Goal: Information Seeking & Learning: Learn about a topic

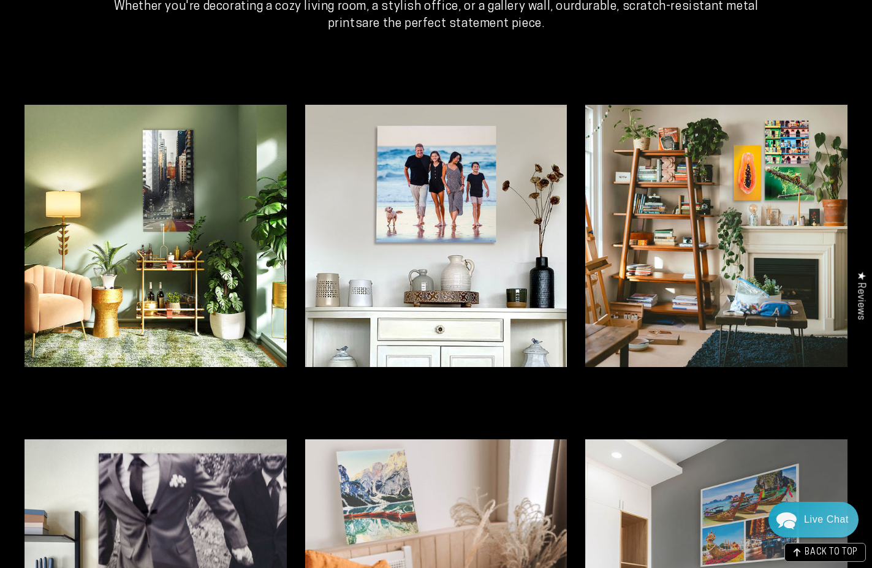
scroll to position [2814, 0]
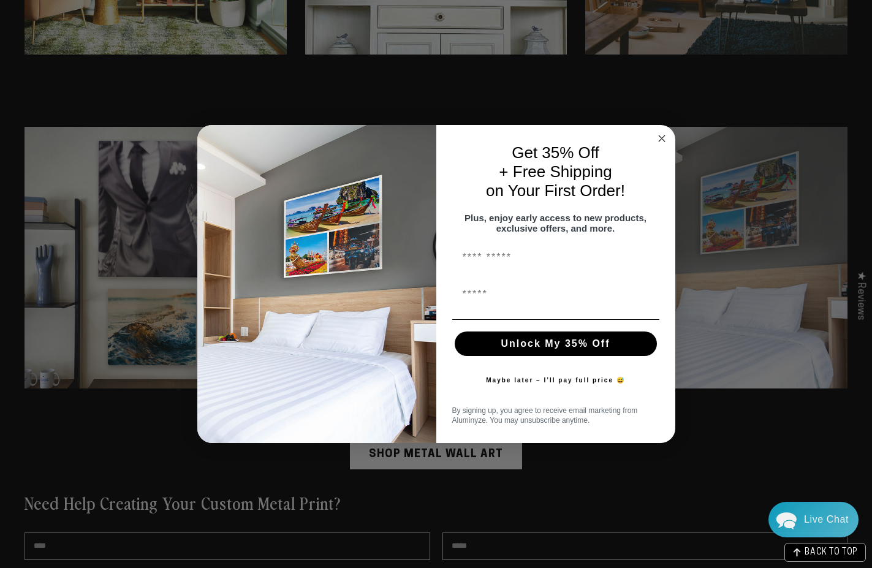
click at [658, 131] on icon "Close dialog" at bounding box center [662, 138] width 15 height 15
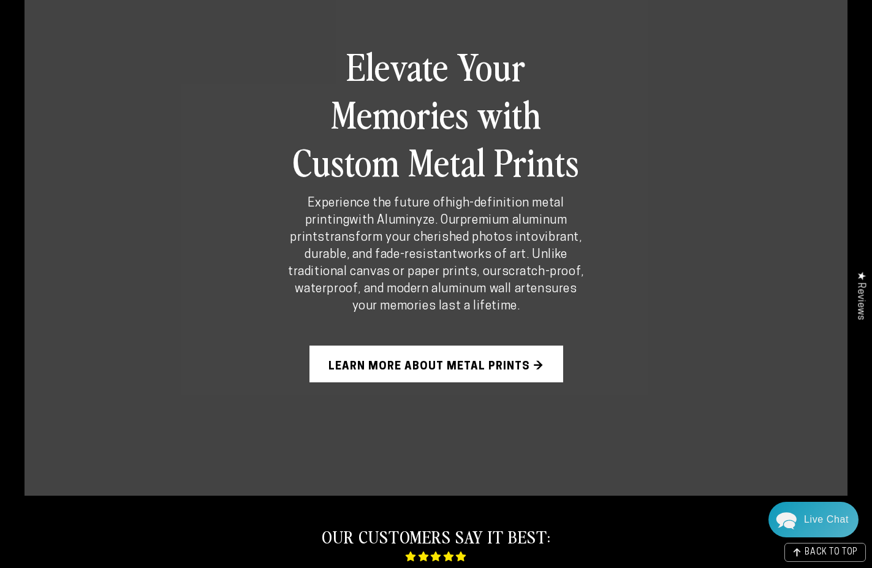
scroll to position [875, 0]
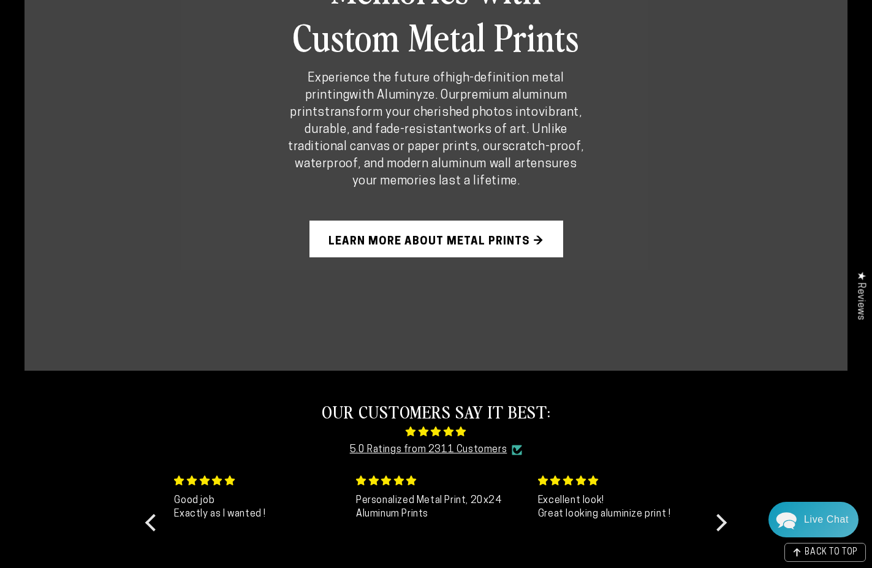
click at [486, 224] on link "Learn More About Metal Prints →" at bounding box center [437, 239] width 254 height 37
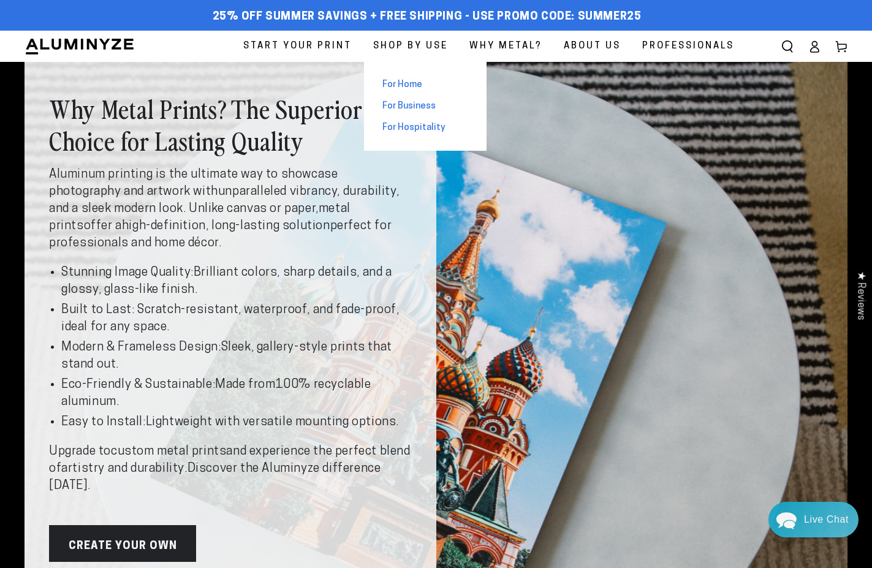
click at [408, 85] on span "For Home" at bounding box center [403, 84] width 40 height 13
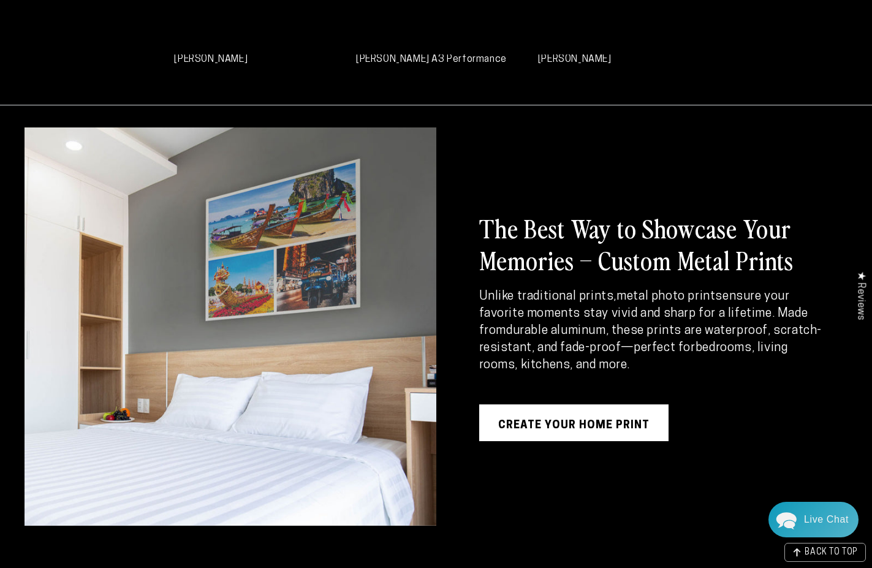
scroll to position [772, 0]
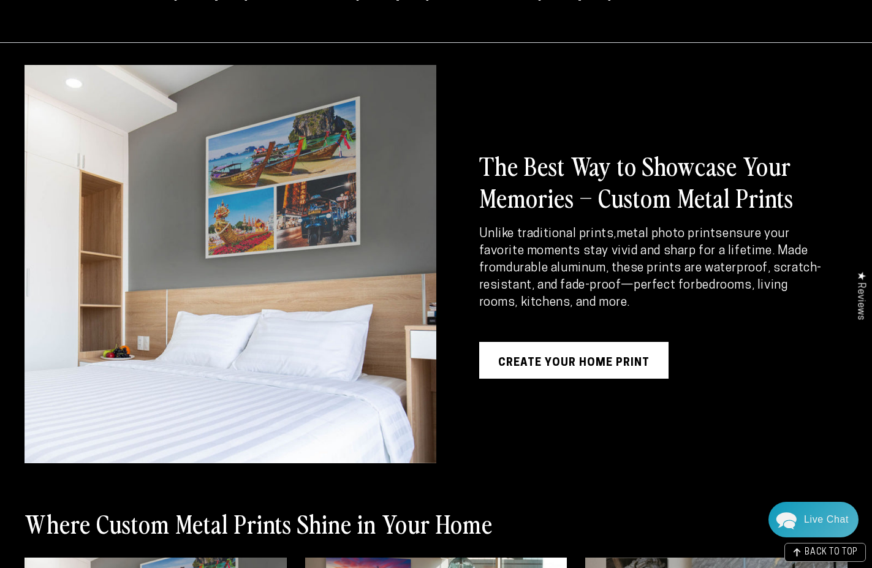
click at [520, 367] on link "Create Your Home Print" at bounding box center [573, 360] width 189 height 37
